Goal: Browse casually

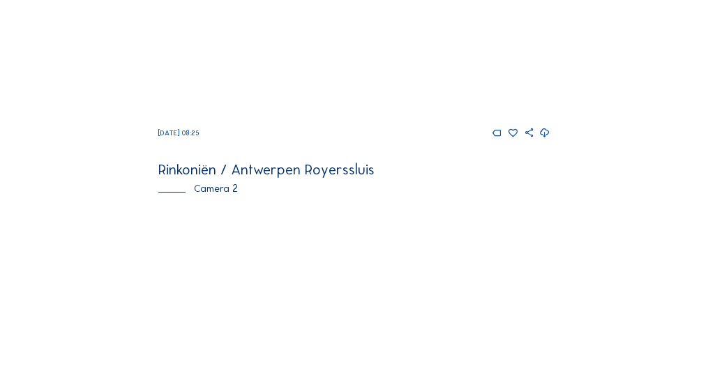
scroll to position [140, 0]
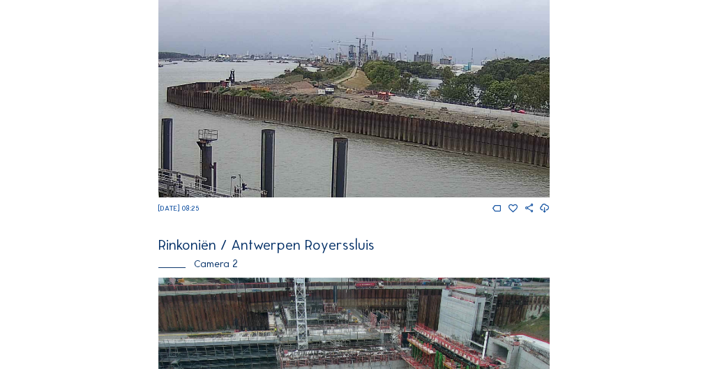
drag, startPoint x: 346, startPoint y: 22, endPoint x: 361, endPoint y: 109, distance: 87.8
click at [361, 109] on img at bounding box center [353, 86] width 391 height 221
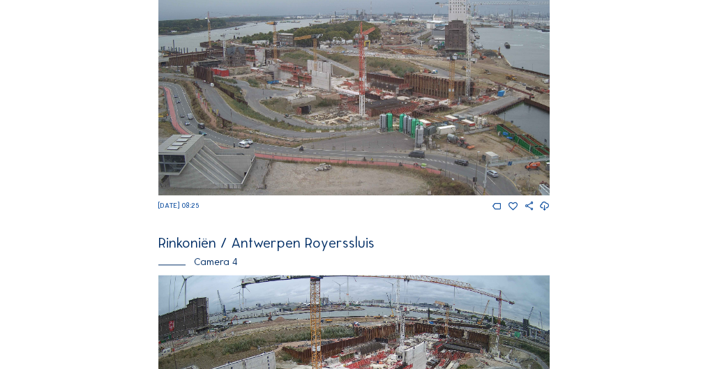
scroll to position [1116, 0]
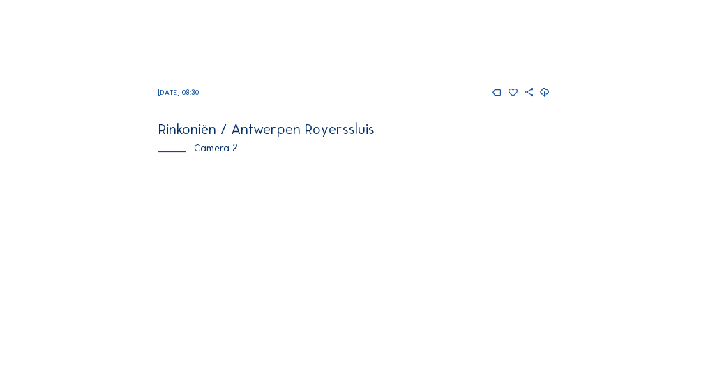
scroll to position [335, 0]
